Goal: Task Accomplishment & Management: Manage account settings

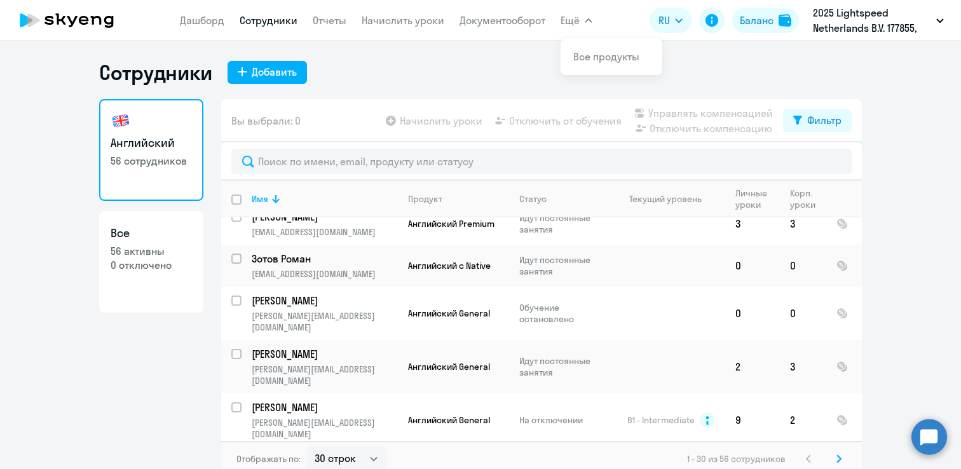
scroll to position [8, 0]
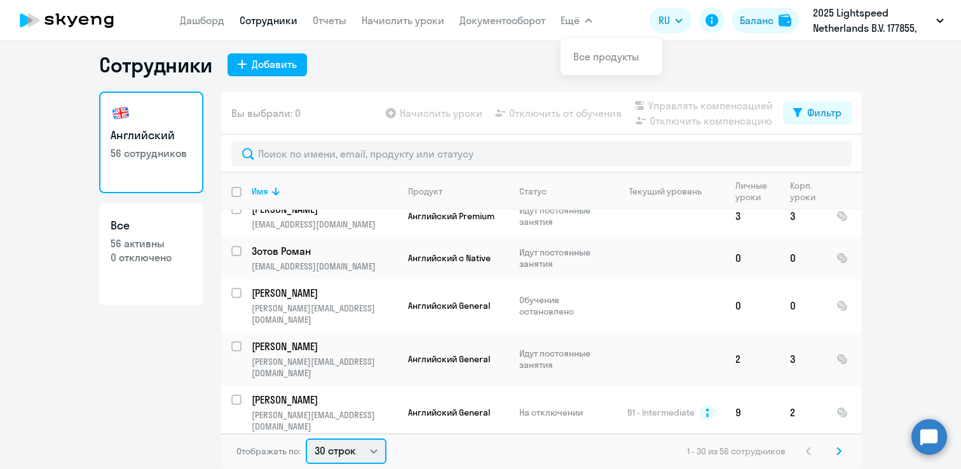
click at [343, 453] on select "30 строк 50 строк 100 строк" at bounding box center [346, 451] width 81 height 25
select select "100"
click at [306, 439] on select "30 строк 50 строк 100 строк" at bounding box center [346, 451] width 81 height 25
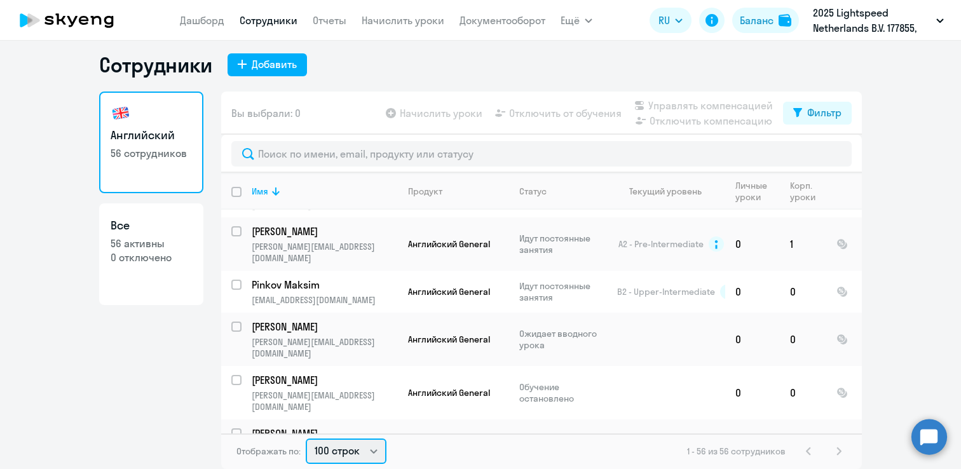
scroll to position [1814, 0]
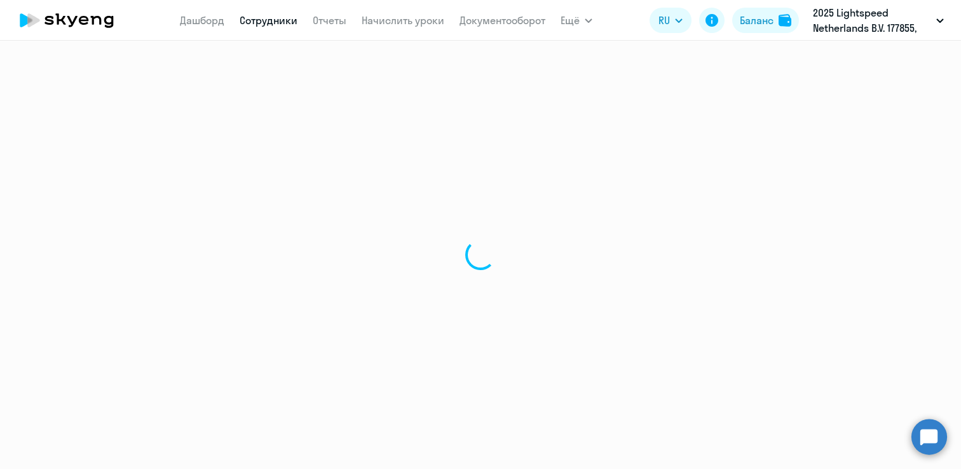
select select "english"
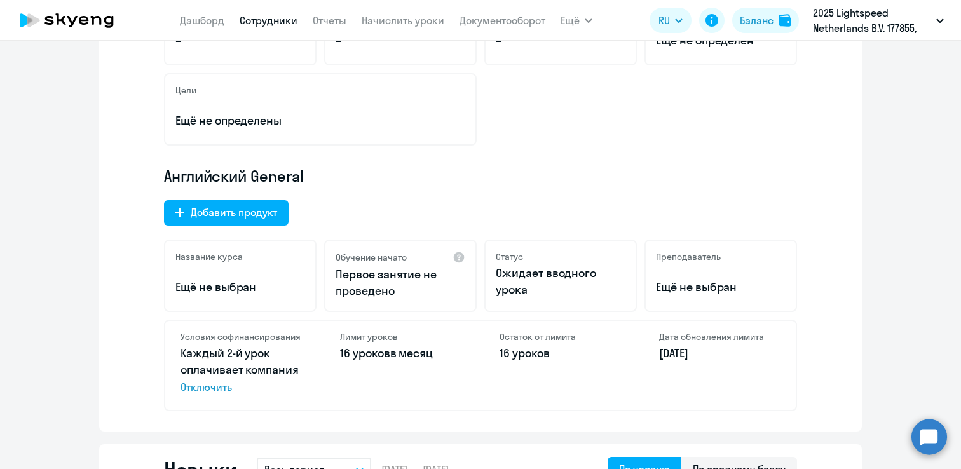
scroll to position [310, 0]
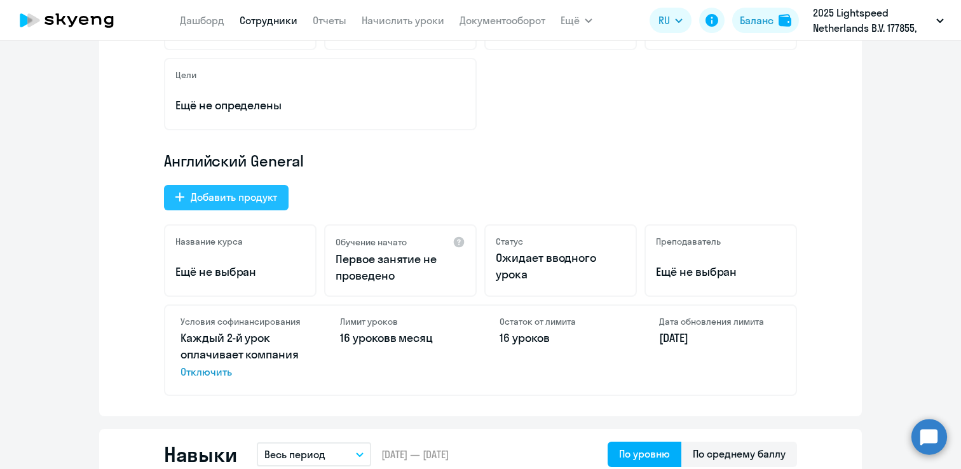
click at [233, 198] on div "Добавить продукт" at bounding box center [234, 196] width 86 height 15
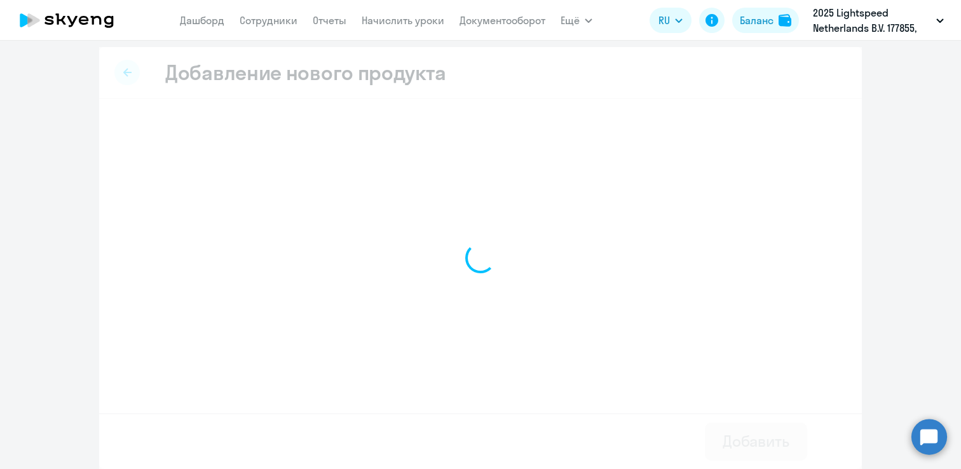
select select "french_adult_not_native_speaker_premium"
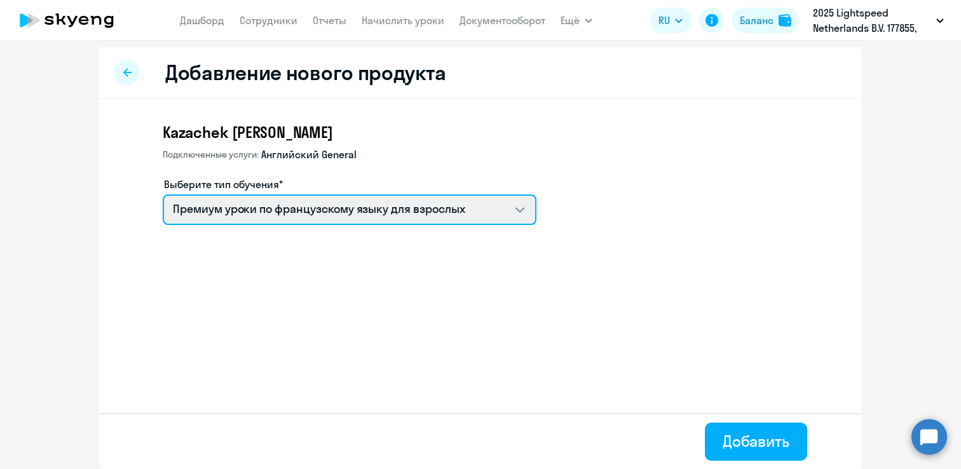
click at [238, 211] on select "Премиум уроки по французскому языку для взрослых Премиум английский с русскогов…" at bounding box center [350, 210] width 374 height 31
click at [163, 195] on select "Премиум уроки по французскому языку для взрослых Премиум английский с русскогов…" at bounding box center [350, 210] width 374 height 31
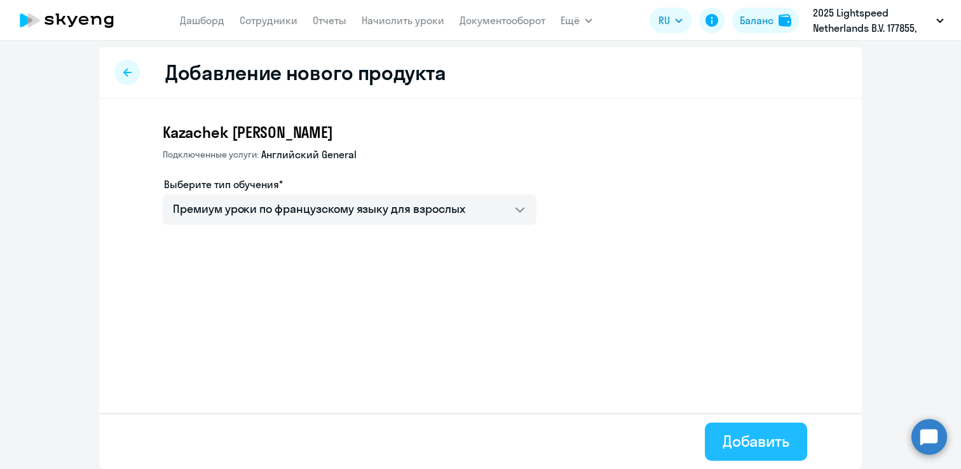
click at [743, 444] on div "Добавить" at bounding box center [756, 441] width 67 height 20
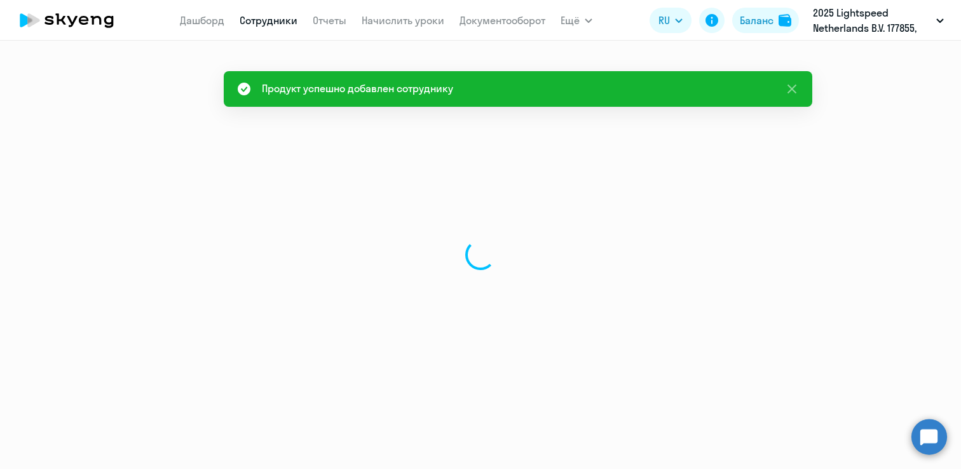
select select "english"
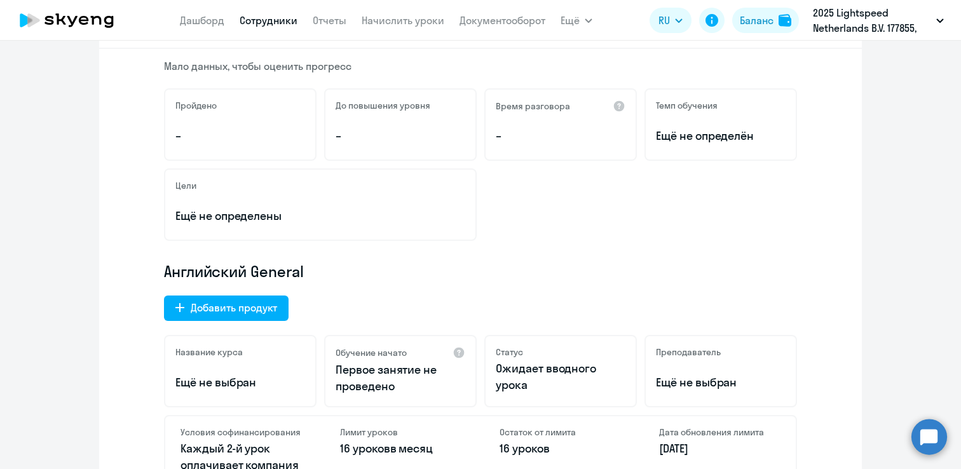
scroll to position [221, 0]
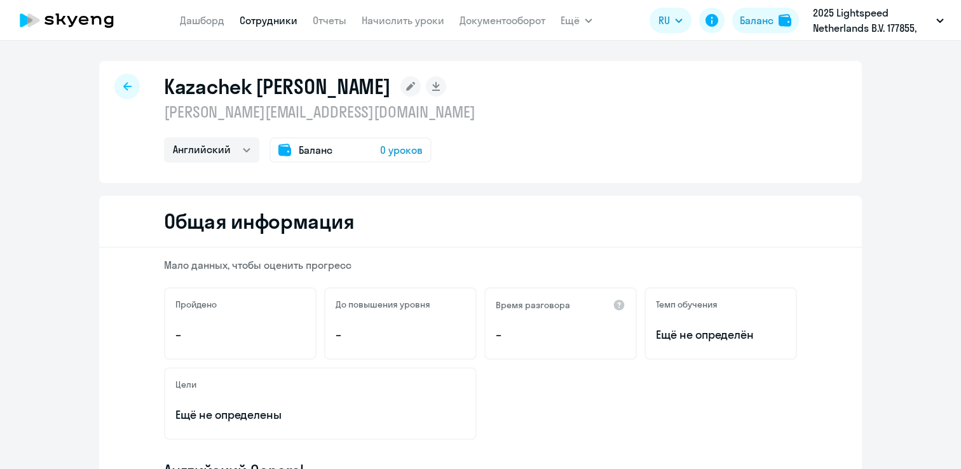
select select "english"
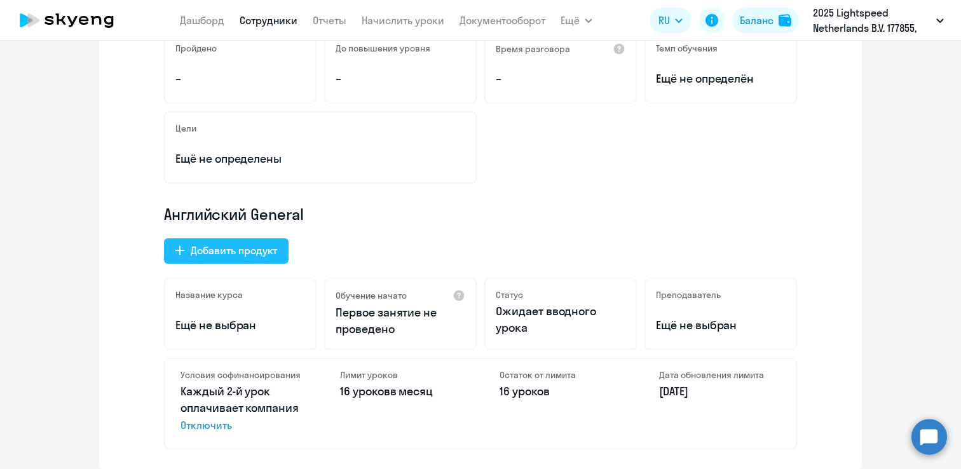
click at [237, 243] on div "Добавить продукт" at bounding box center [234, 250] width 86 height 15
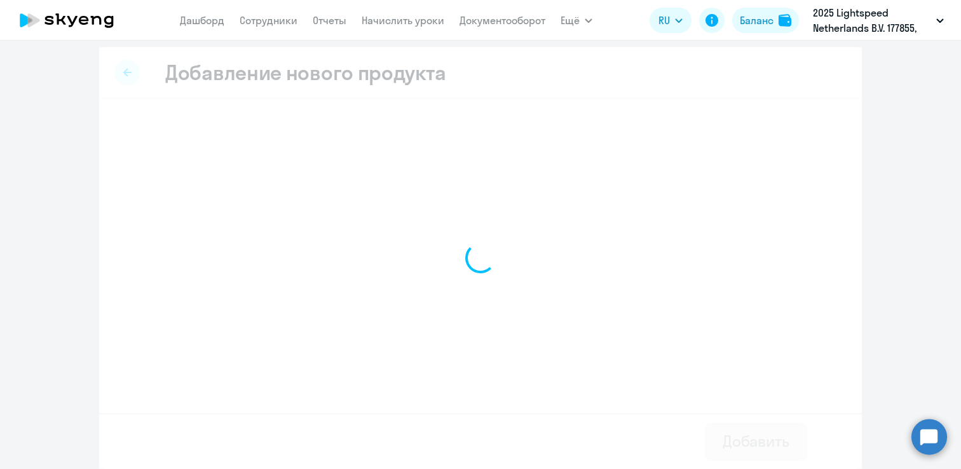
select select "english_adult_not_native_speaker_premium"
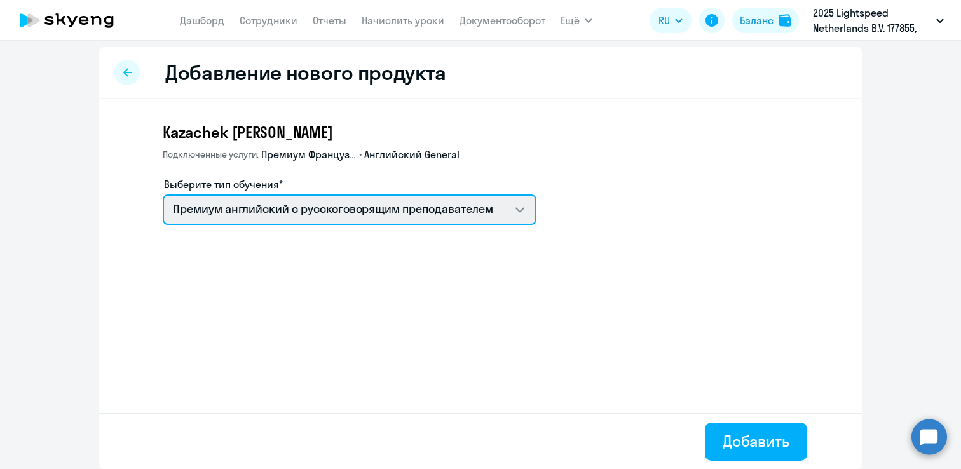
click at [235, 214] on select "Премиум английский с русскоговорящим преподавателем Английский General с англог…" at bounding box center [350, 210] width 374 height 31
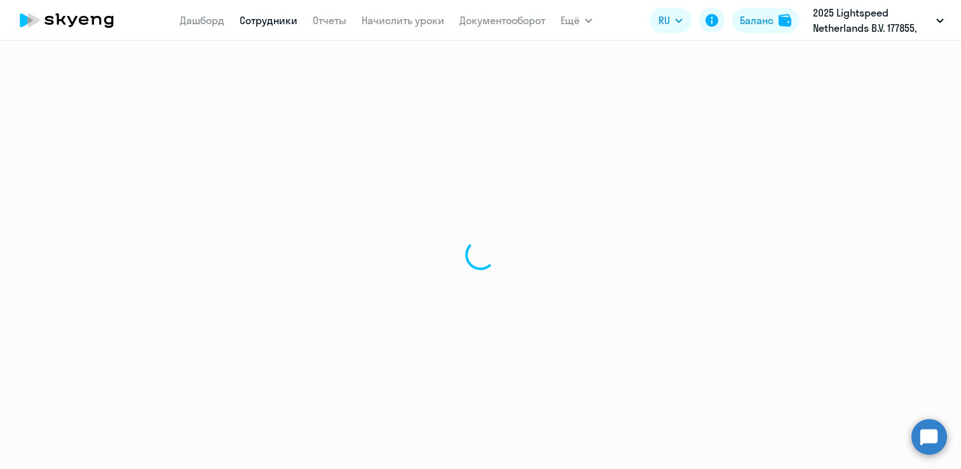
select select "english"
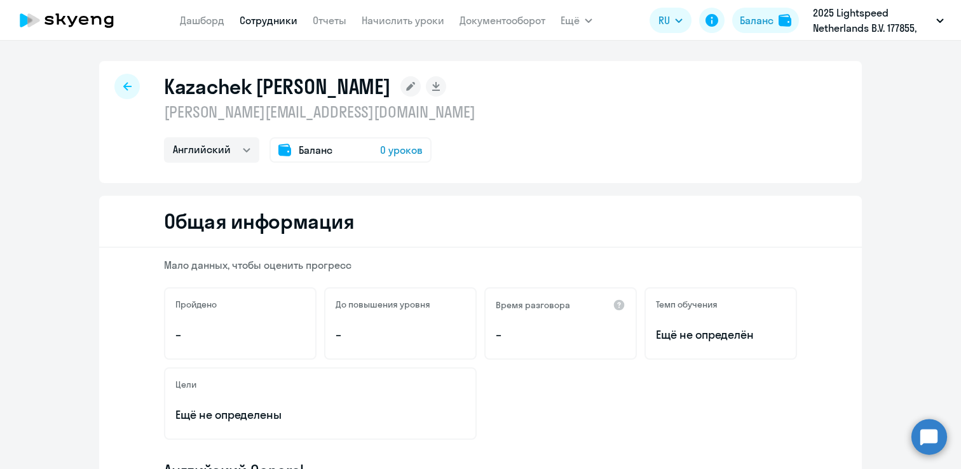
click at [268, 20] on link "Сотрудники" at bounding box center [269, 20] width 58 height 13
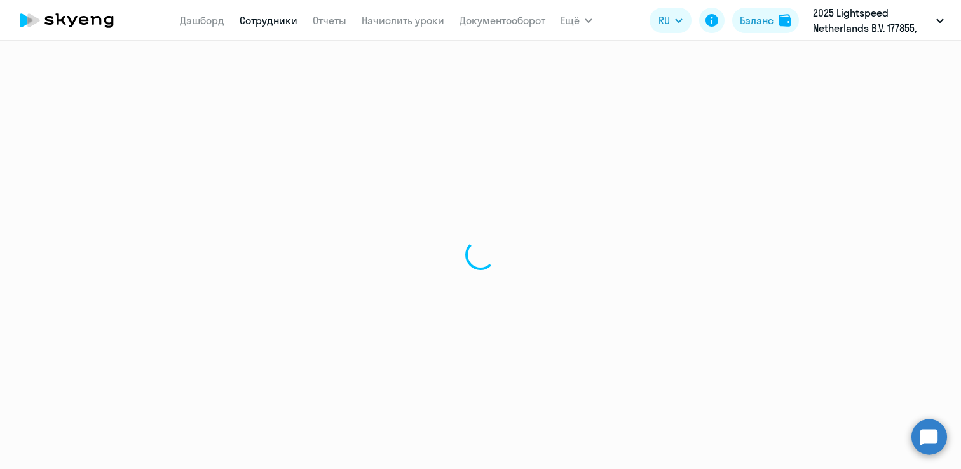
select select "30"
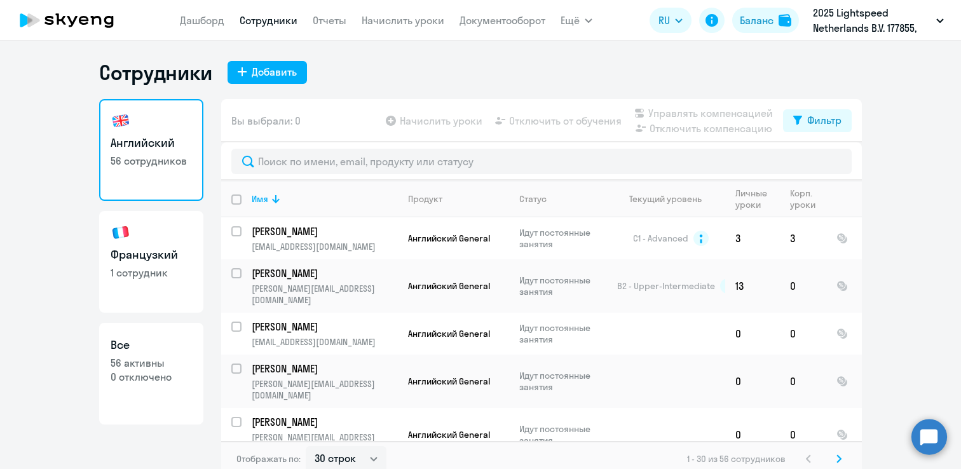
click at [165, 280] on link "Французкий 1 сотрудник" at bounding box center [151, 262] width 104 height 102
select select "30"
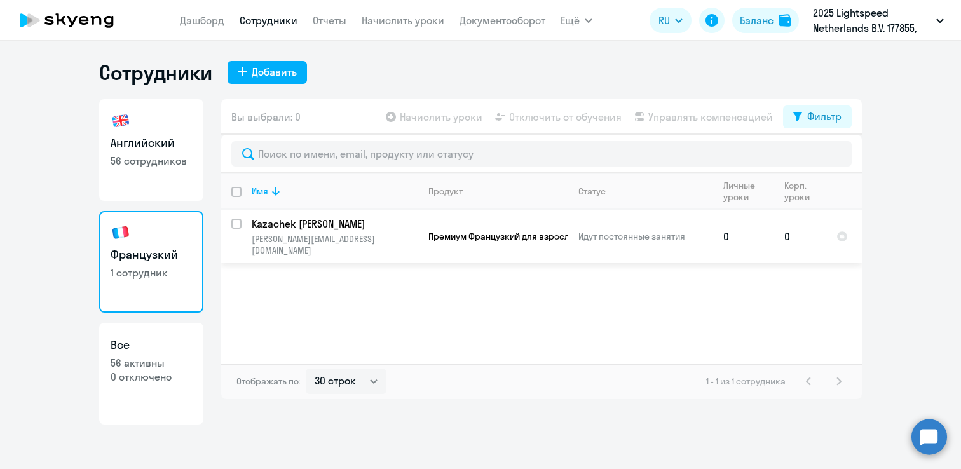
click at [235, 223] on input "select row 42727974" at bounding box center [243, 231] width 25 height 25
checkbox input "true"
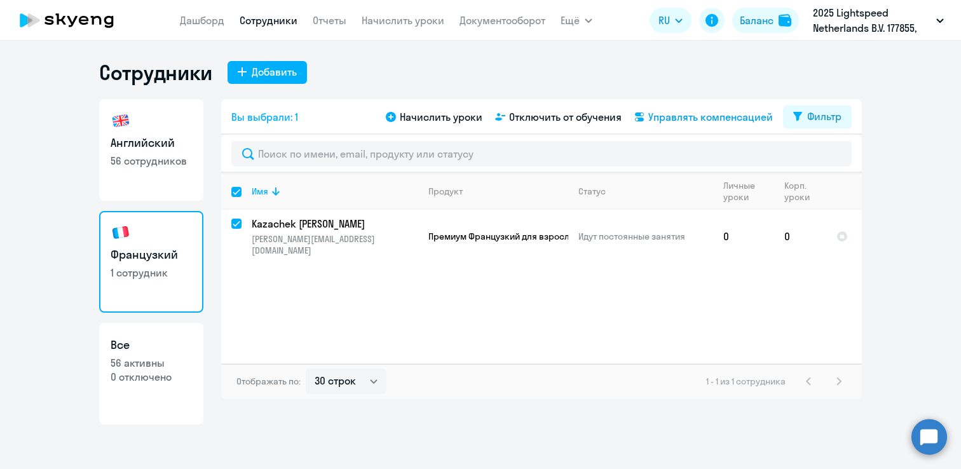
click at [708, 117] on span "Управлять компенсацией" at bounding box center [710, 116] width 125 height 15
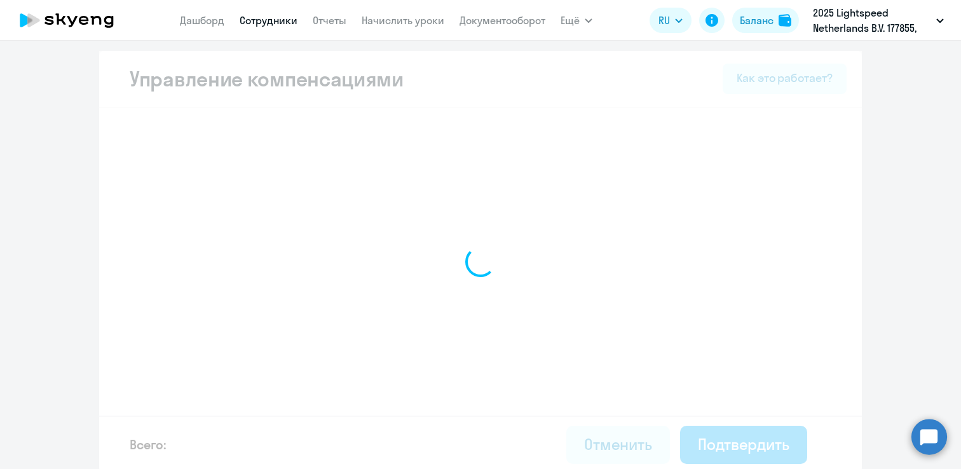
select select "MONTHLY"
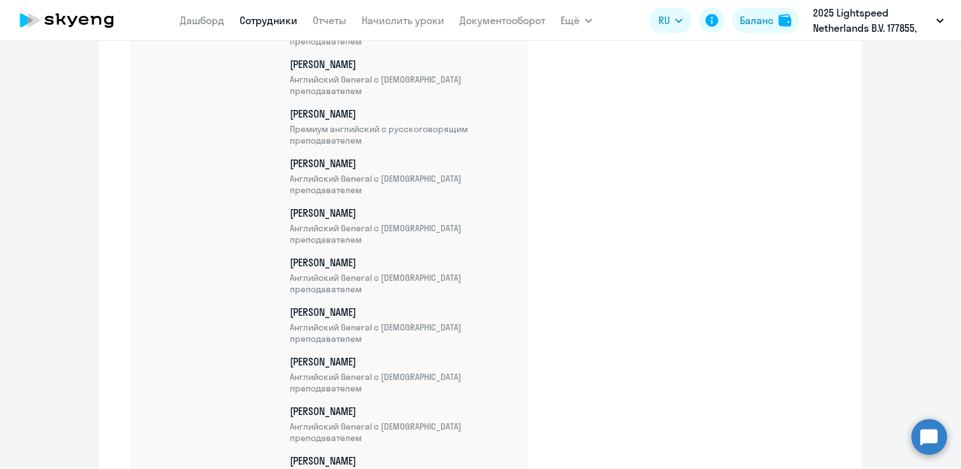
scroll to position [3076, 0]
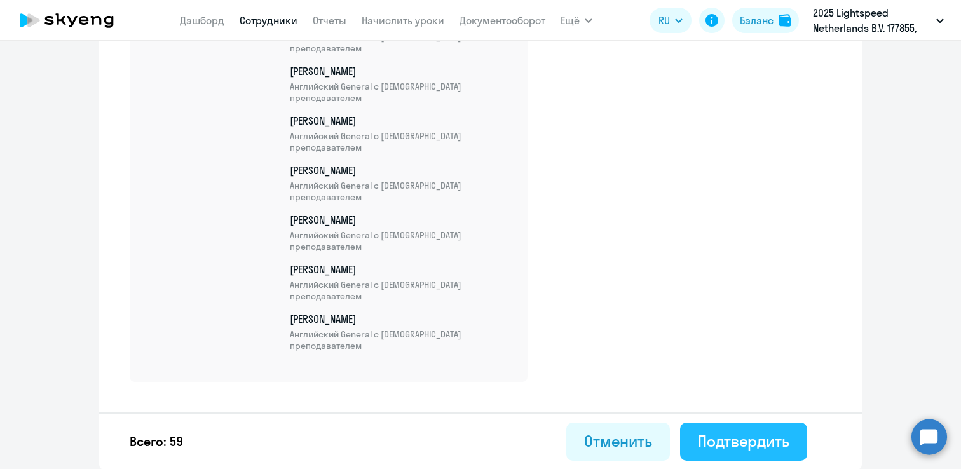
click at [770, 429] on button "Подтвердить" at bounding box center [743, 442] width 127 height 38
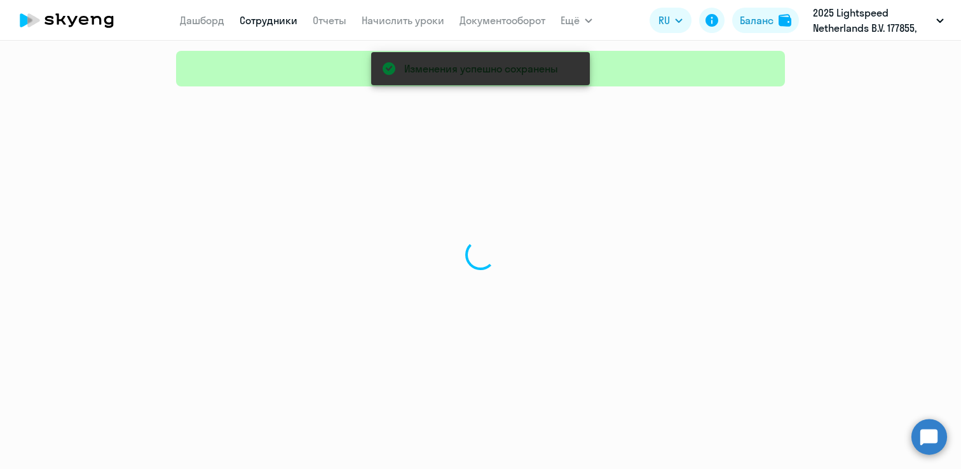
select select "30"
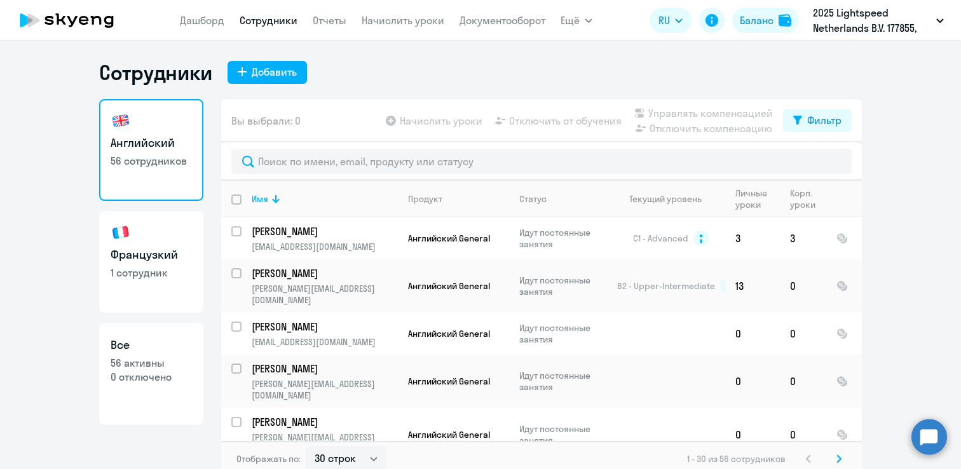
click at [147, 271] on p "1 сотрудник" at bounding box center [151, 273] width 81 height 14
select select "30"
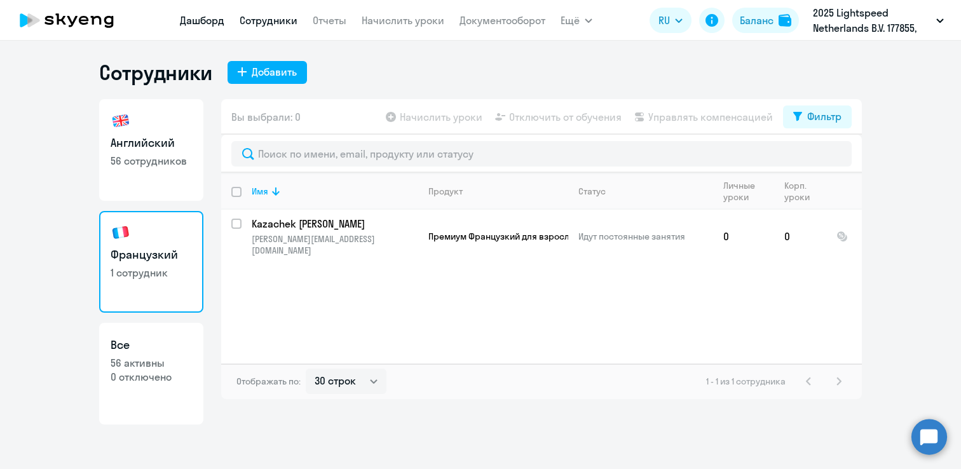
click at [197, 22] on link "Дашборд" at bounding box center [202, 20] width 45 height 13
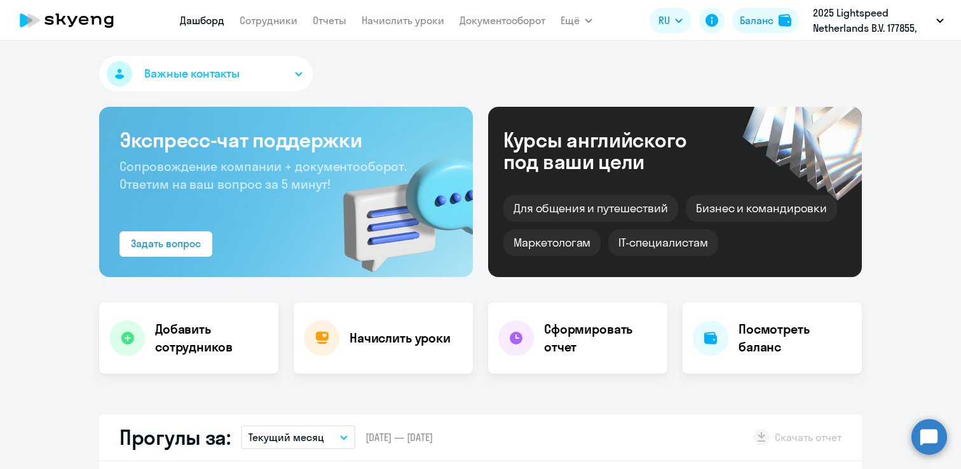
select select "30"
click at [252, 17] on link "Сотрудники" at bounding box center [269, 20] width 58 height 13
select select "30"
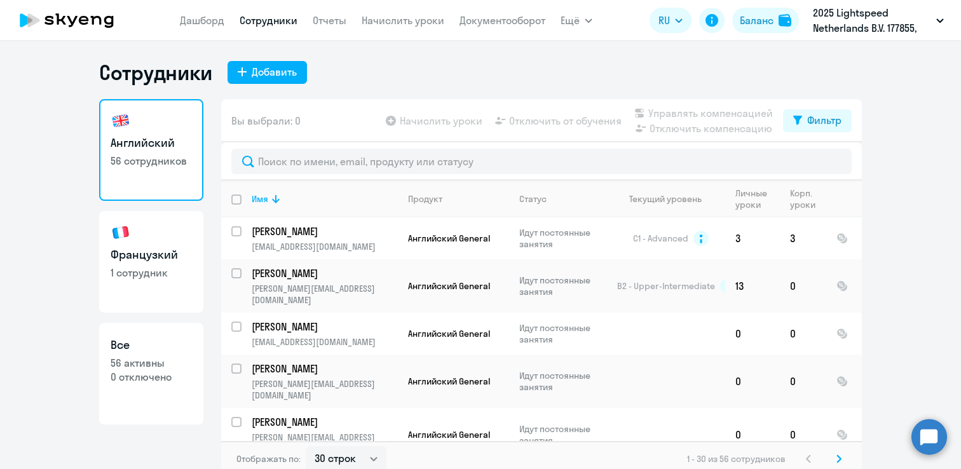
click at [149, 259] on h3 "Французкий" at bounding box center [151, 255] width 81 height 17
select select "30"
